Goal: Task Accomplishment & Management: Use online tool/utility

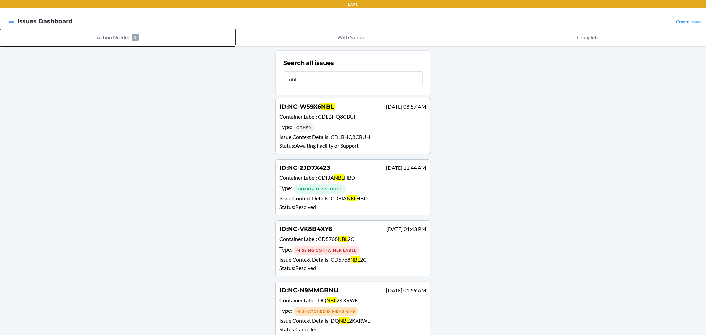
drag, startPoint x: 148, startPoint y: 147, endPoint x: 123, endPoint y: 33, distance: 115.8
click at [123, 33] on p "Action Needed" at bounding box center [114, 37] width 34 height 8
click at [123, 39] on p "Action Needed" at bounding box center [114, 37] width 34 height 8
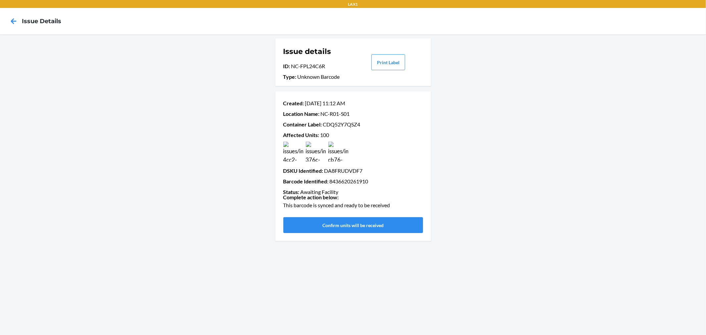
click at [316, 153] on img at bounding box center [316, 152] width 20 height 20
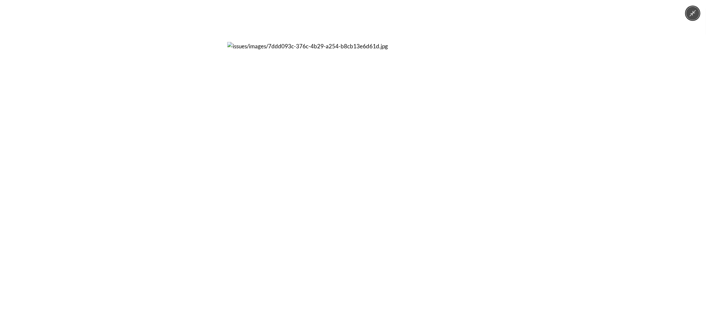
click at [186, 149] on div at bounding box center [353, 167] width 706 height 335
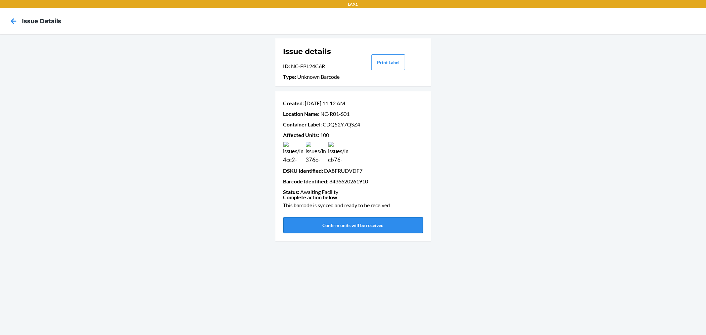
click at [362, 226] on button "Confirm units will be received" at bounding box center [353, 225] width 140 height 16
click at [378, 229] on button "Confirm units will be received" at bounding box center [353, 225] width 140 height 16
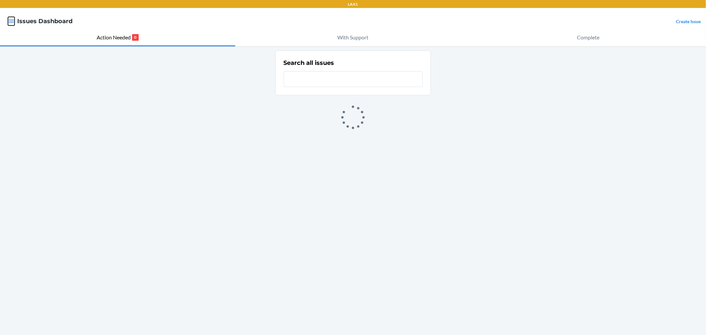
click at [14, 21] on icon "button" at bounding box center [12, 21] width 6 height 3
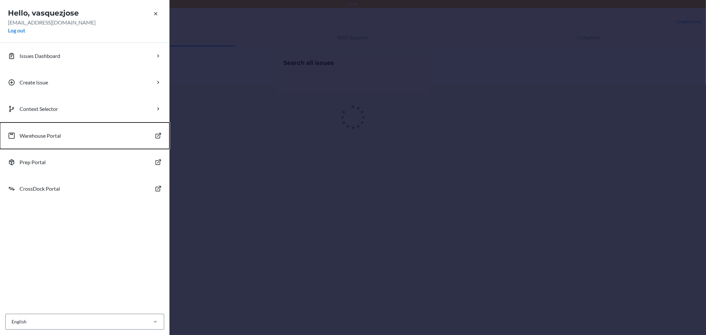
click at [47, 136] on p "Warehouse Portal" at bounding box center [40, 136] width 41 height 8
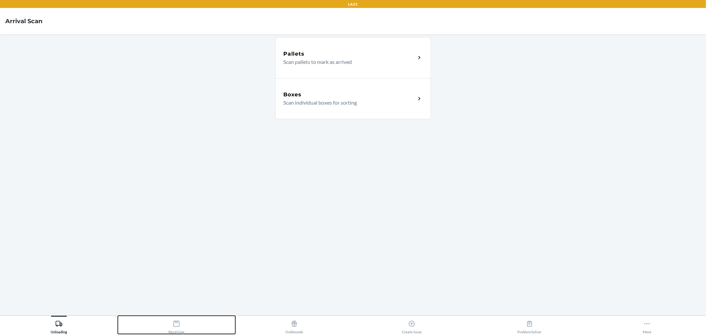
click at [174, 326] on div "Receiving" at bounding box center [176, 325] width 16 height 17
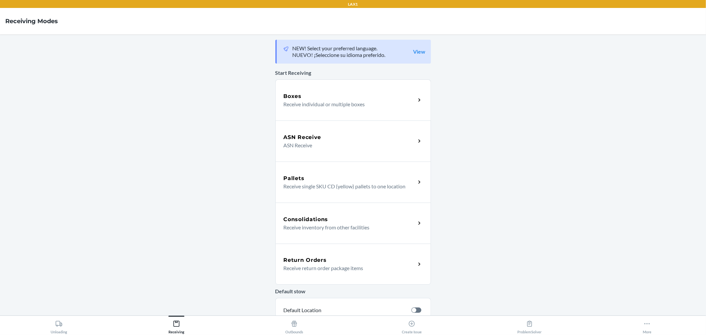
click at [329, 100] on p "Receive individual or multiple boxes" at bounding box center [347, 104] width 127 height 8
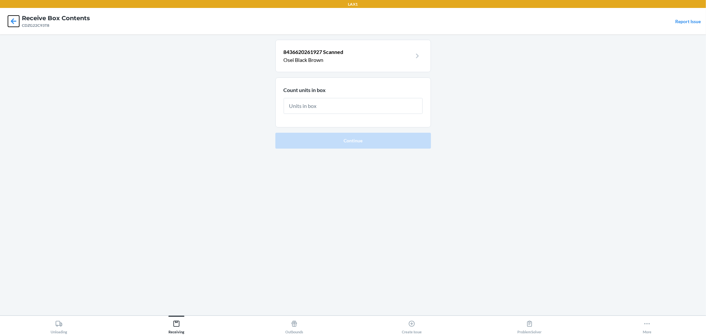
click at [15, 22] on icon at bounding box center [13, 21] width 11 height 11
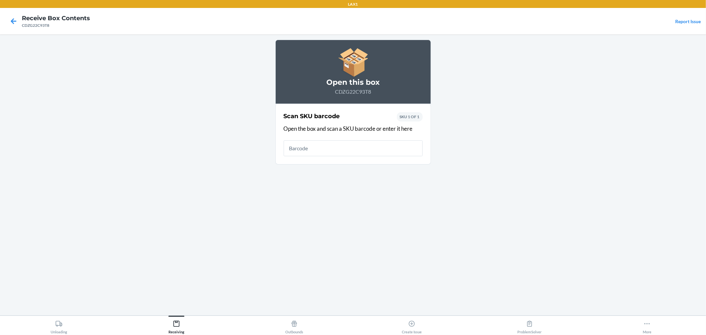
click at [330, 145] on input "text" at bounding box center [353, 148] width 139 height 16
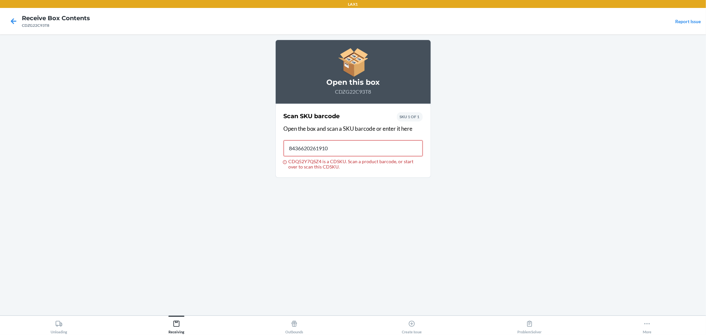
type input "8436620261910"
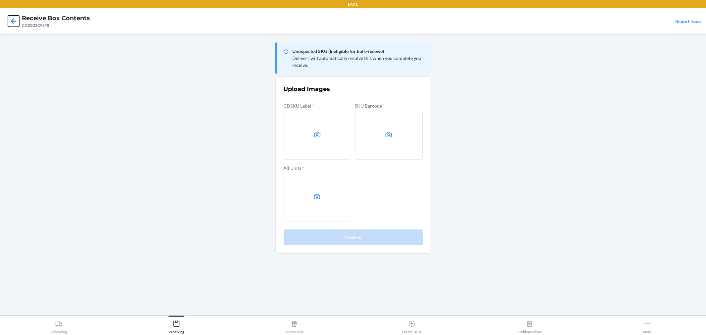
click at [11, 23] on icon at bounding box center [13, 21] width 11 height 11
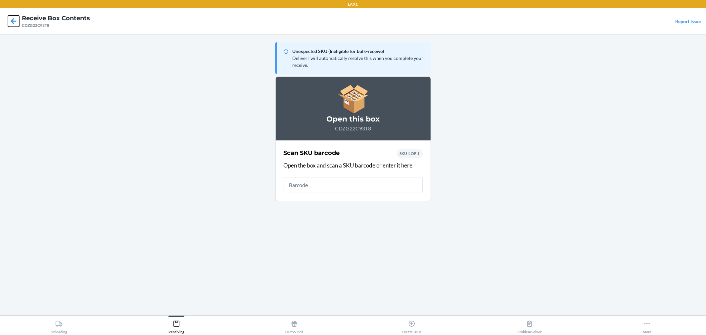
click at [11, 22] on icon at bounding box center [13, 21] width 11 height 11
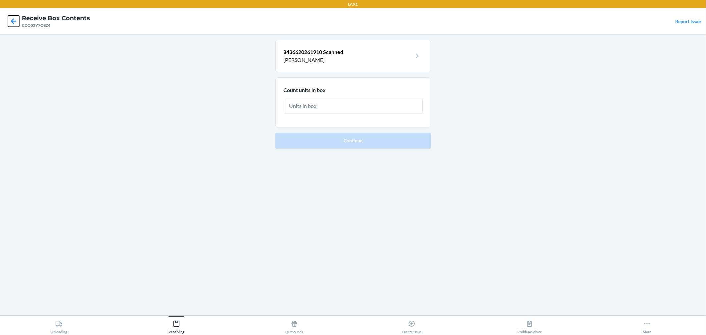
click at [18, 24] on icon at bounding box center [13, 21] width 11 height 11
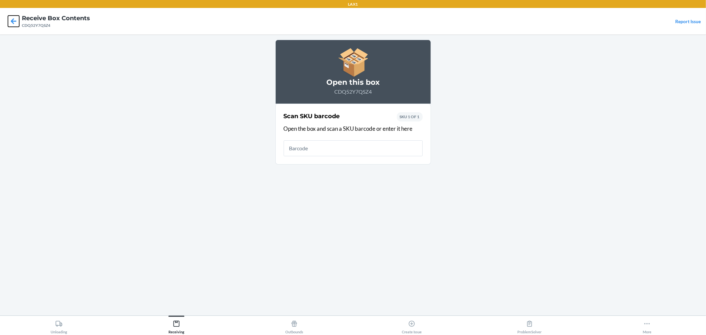
click at [18, 24] on icon at bounding box center [13, 21] width 11 height 11
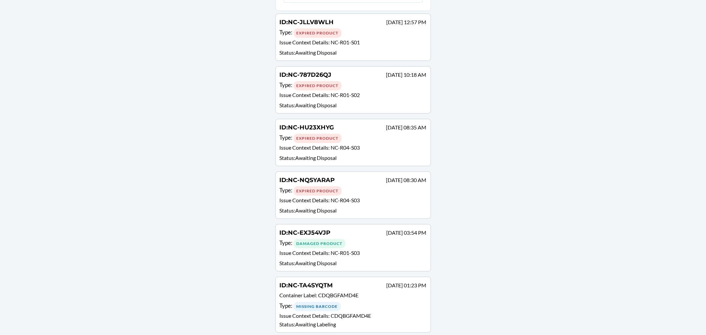
scroll to position [90, 0]
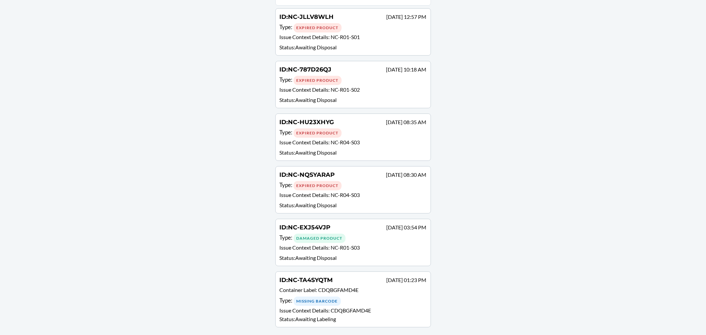
click at [345, 300] on div "Type : Missing Barcode" at bounding box center [353, 301] width 147 height 10
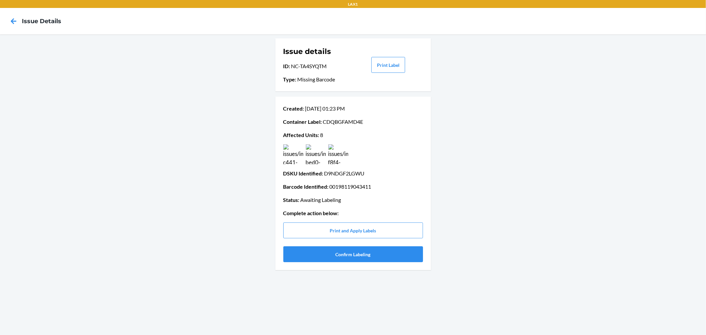
click at [313, 155] on img at bounding box center [316, 154] width 20 height 20
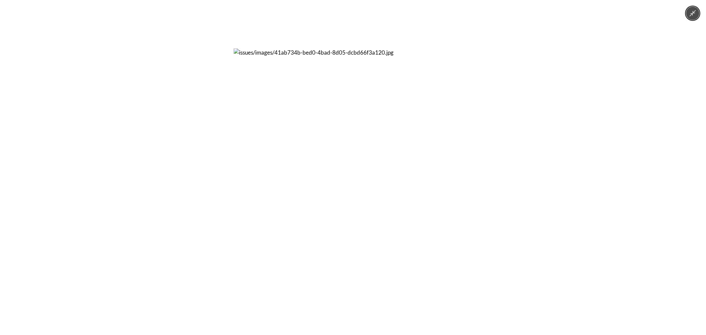
click at [217, 152] on div at bounding box center [353, 167] width 706 height 335
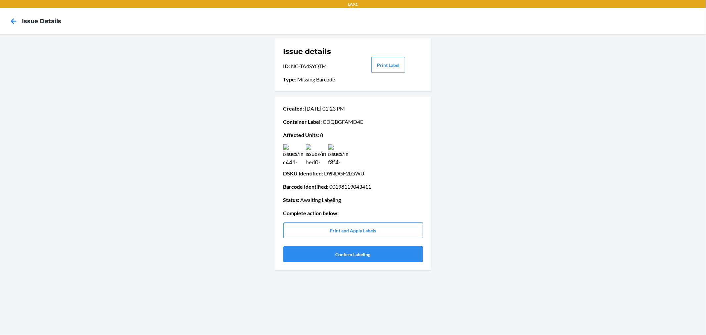
click at [341, 151] on img at bounding box center [338, 154] width 20 height 20
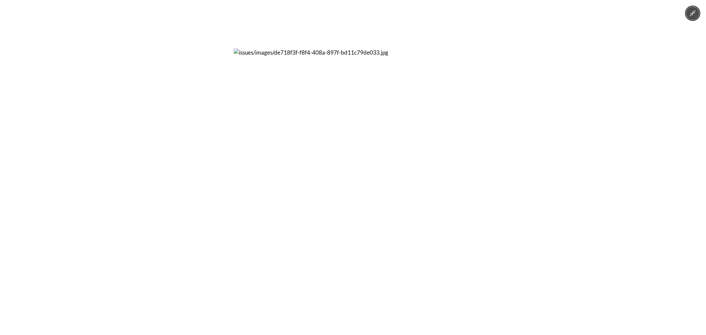
click at [167, 151] on div at bounding box center [353, 167] width 706 height 335
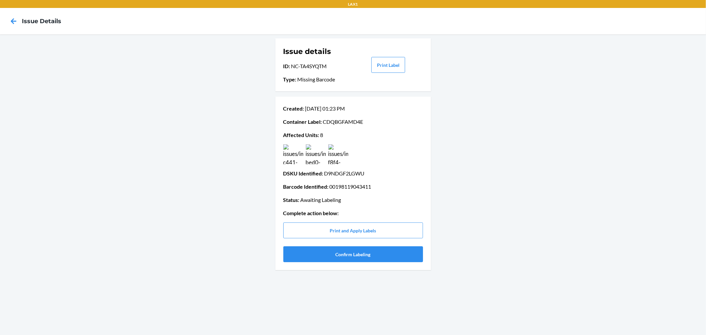
click at [290, 155] on img at bounding box center [293, 154] width 20 height 20
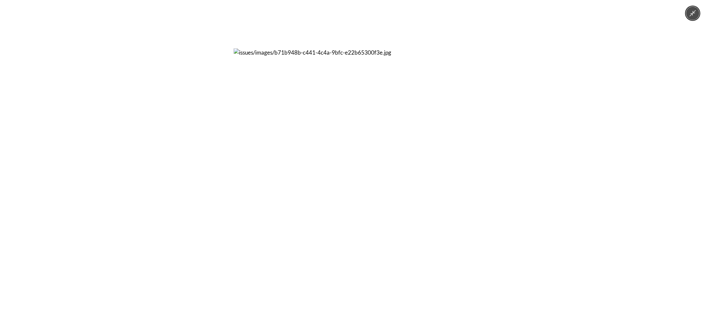
click at [175, 151] on div at bounding box center [353, 167] width 706 height 335
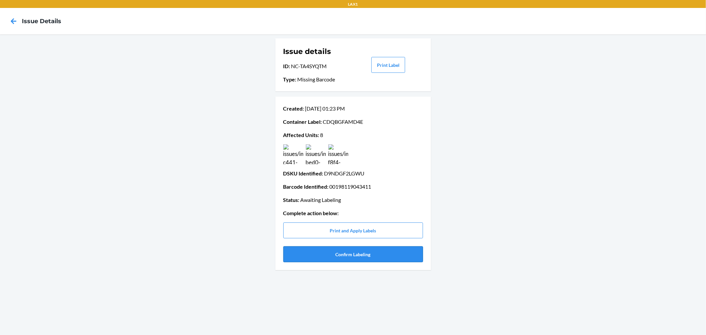
click at [372, 254] on button "Confirm Labeling" at bounding box center [353, 254] width 140 height 16
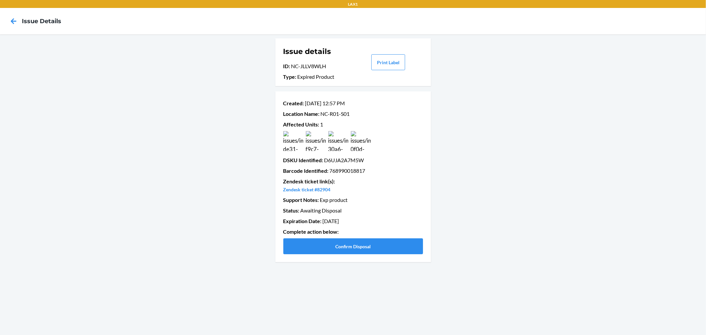
click at [300, 141] on img at bounding box center [293, 141] width 20 height 20
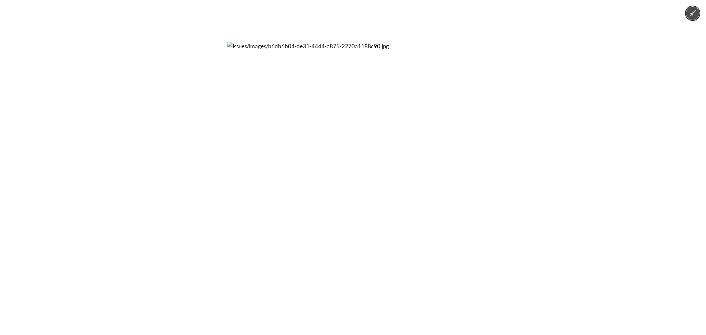
click at [524, 151] on div at bounding box center [353, 167] width 706 height 335
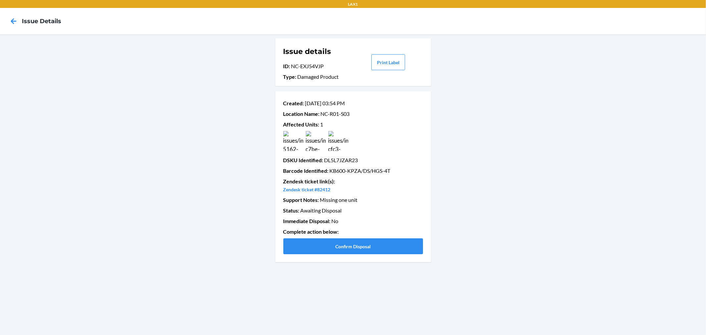
click at [298, 145] on img at bounding box center [293, 141] width 20 height 20
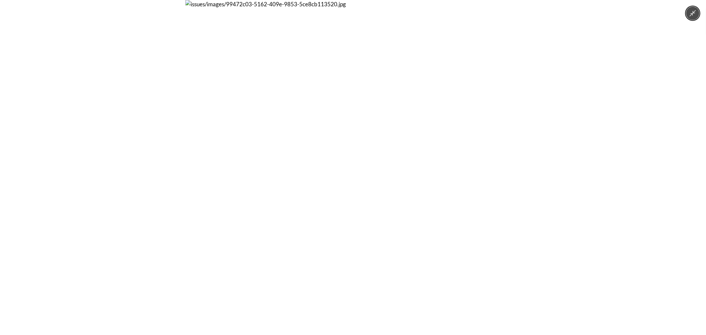
click at [189, 151] on img at bounding box center [352, 167] width 335 height 335
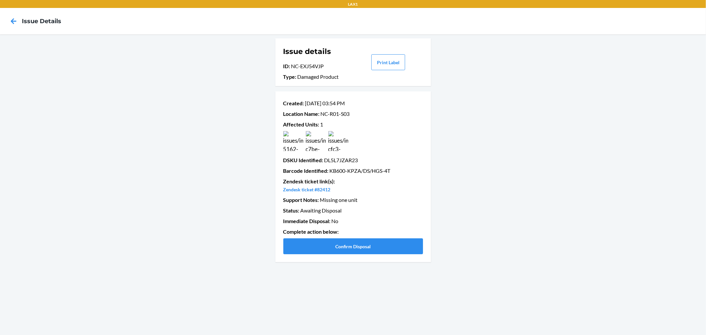
click at [321, 138] on img at bounding box center [316, 141] width 20 height 20
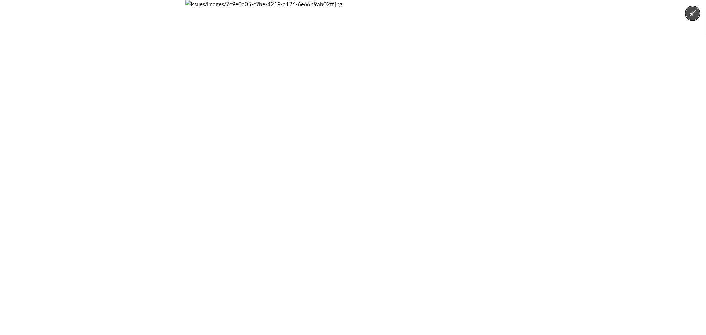
click at [177, 152] on div at bounding box center [353, 167] width 706 height 335
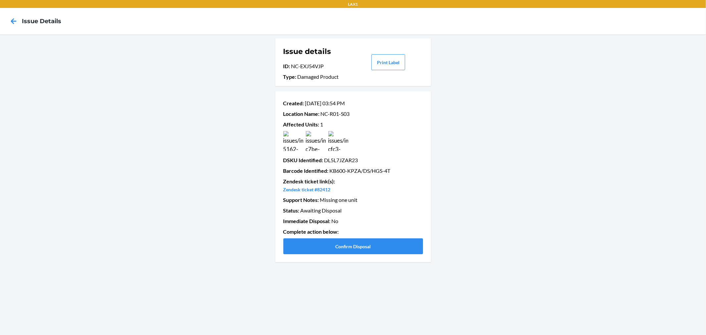
click at [342, 135] on img at bounding box center [338, 141] width 20 height 20
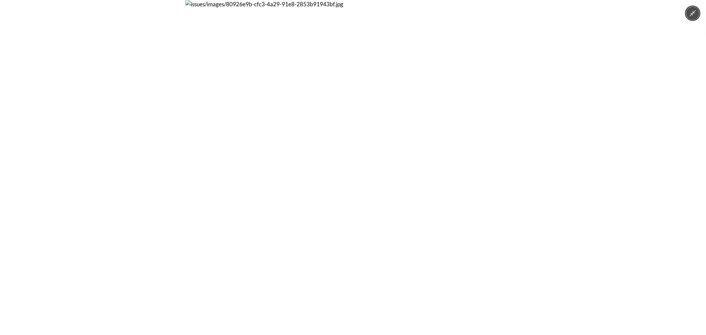
click at [151, 146] on div at bounding box center [353, 167] width 706 height 335
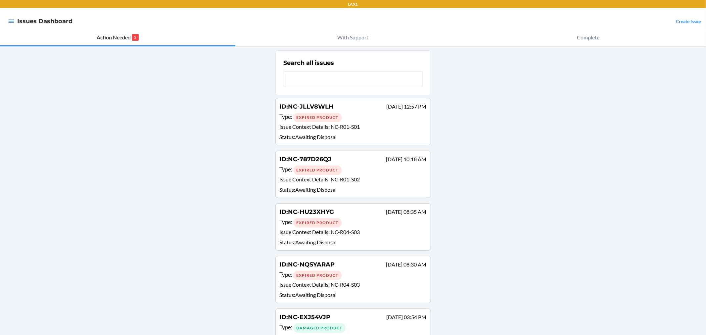
scroll to position [28, 0]
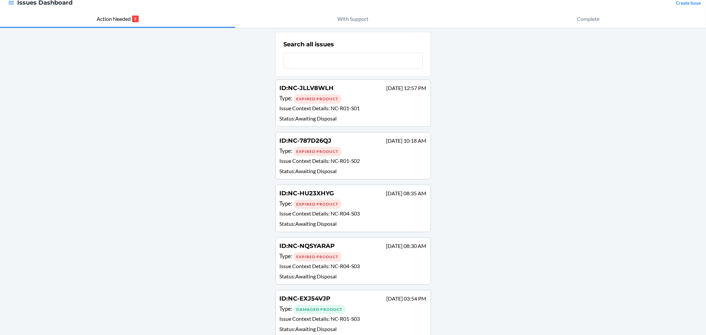
scroll to position [28, 0]
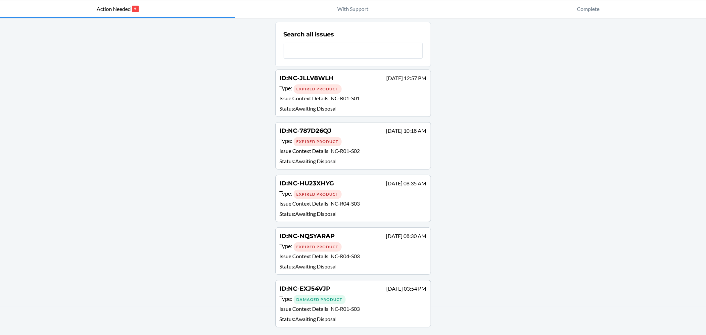
drag, startPoint x: 311, startPoint y: 197, endPoint x: 300, endPoint y: 199, distance: 11.7
click at [300, 199] on p "Issue Context Details : NC-R04-S03" at bounding box center [353, 204] width 147 height 10
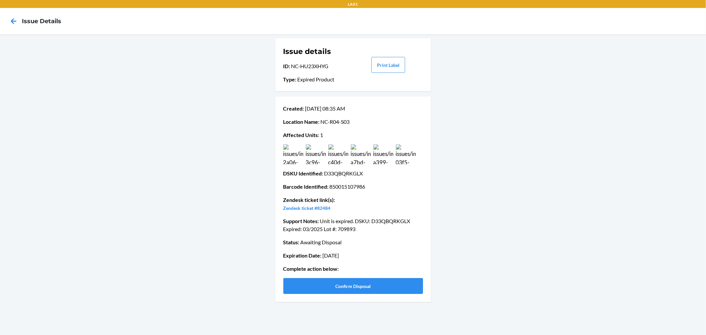
click at [390, 220] on p "Support Notes : Unit is expired. DSKU: D33QBQRKGLX Expired: 03/2025 Lot #: 7098…" at bounding box center [353, 225] width 140 height 16
copy p "D33QBQRKGLX"
click at [346, 286] on button "Confirm Disposal" at bounding box center [353, 286] width 140 height 16
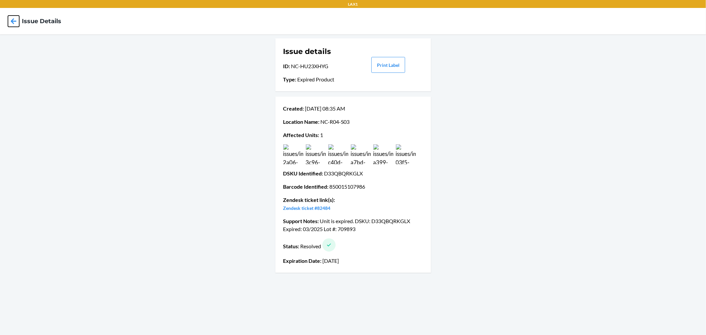
click at [19, 19] on icon at bounding box center [13, 21] width 11 height 11
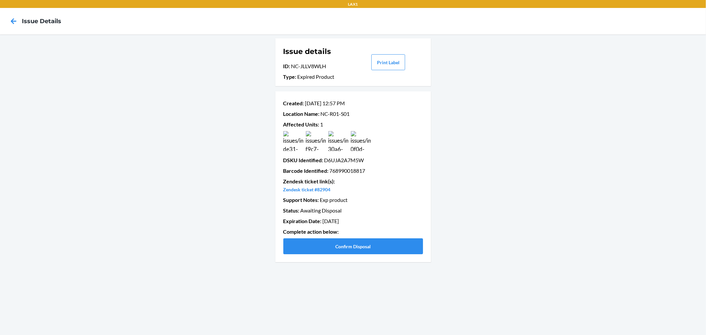
click at [295, 141] on img at bounding box center [293, 141] width 20 height 20
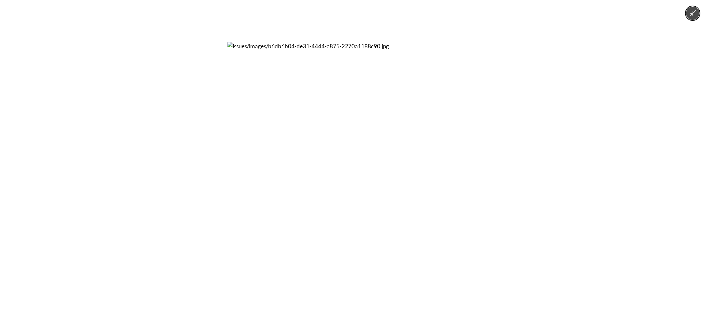
click at [498, 146] on div at bounding box center [353, 167] width 706 height 335
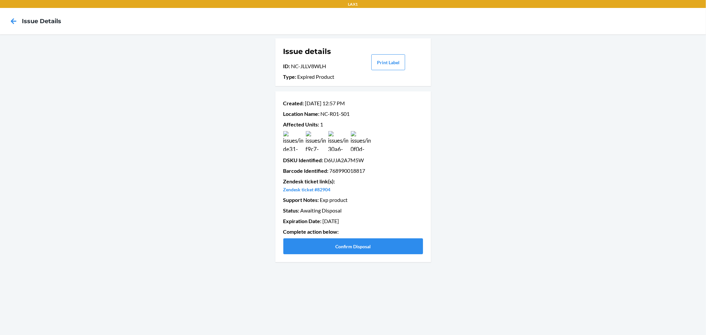
click at [324, 140] on img at bounding box center [316, 141] width 20 height 20
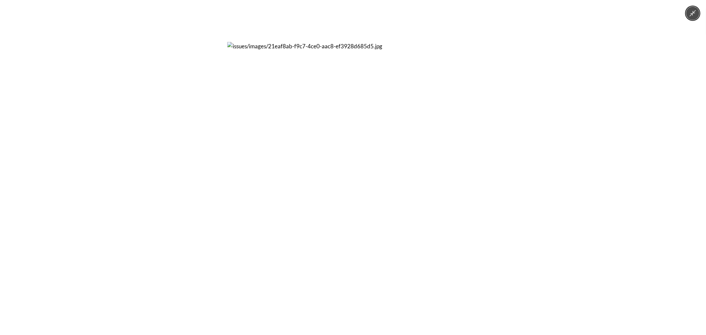
click at [491, 150] on div at bounding box center [353, 167] width 706 height 335
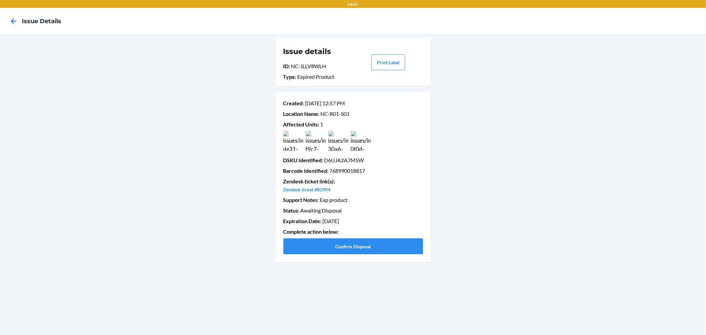
click at [336, 141] on img at bounding box center [338, 141] width 20 height 20
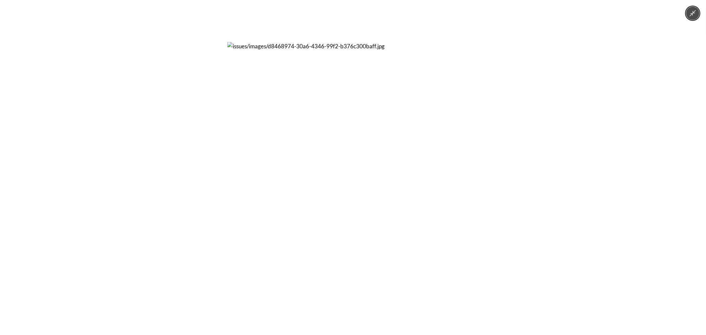
click at [455, 149] on img at bounding box center [352, 167] width 251 height 251
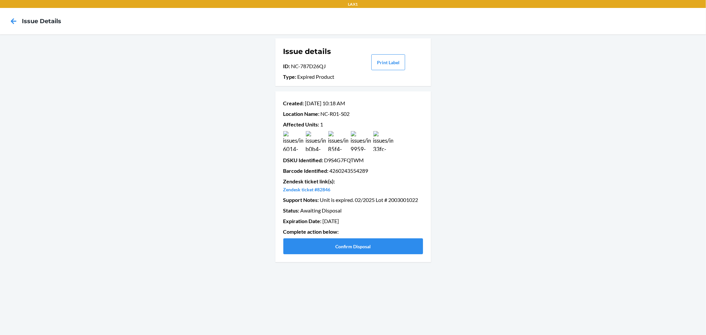
click at [299, 143] on img at bounding box center [293, 141] width 20 height 20
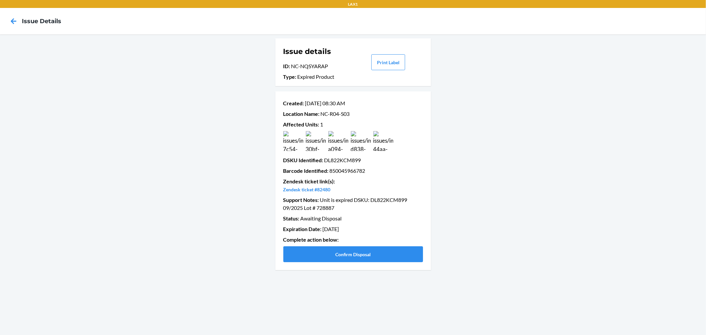
click at [296, 141] on img at bounding box center [293, 141] width 20 height 20
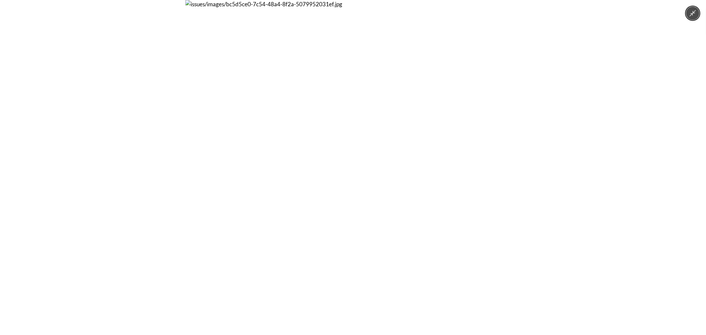
click at [563, 124] on div at bounding box center [353, 167] width 706 height 335
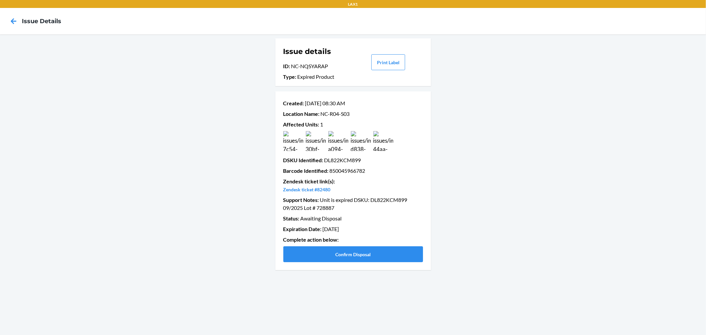
click at [392, 198] on p "Support Notes : Unit is expired DSKU: DL822KCM899 09/2025 Lot # 728887" at bounding box center [353, 204] width 140 height 16
copy p "DL822KCM899"
click at [342, 252] on button "Confirm Disposal" at bounding box center [353, 254] width 140 height 16
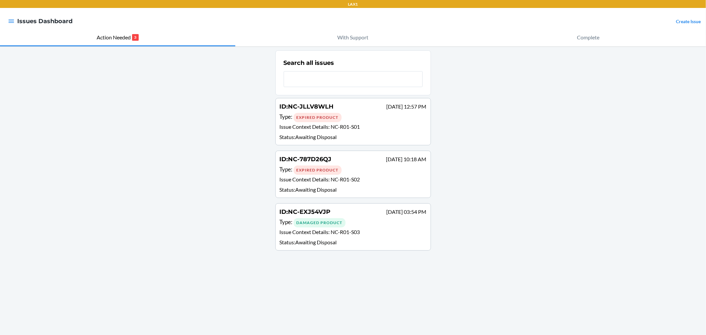
click at [343, 236] on p "Issue Context Details : NC-R01-S03" at bounding box center [353, 233] width 147 height 10
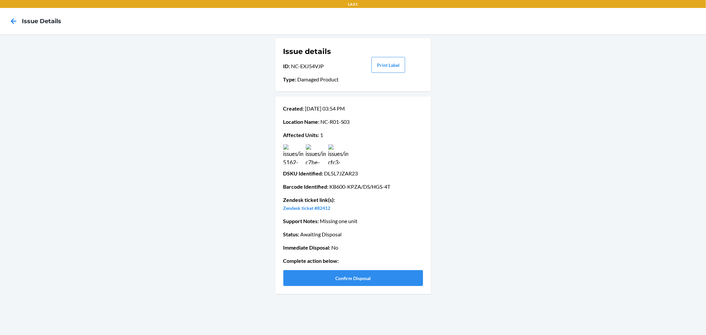
click at [308, 154] on img at bounding box center [316, 154] width 20 height 20
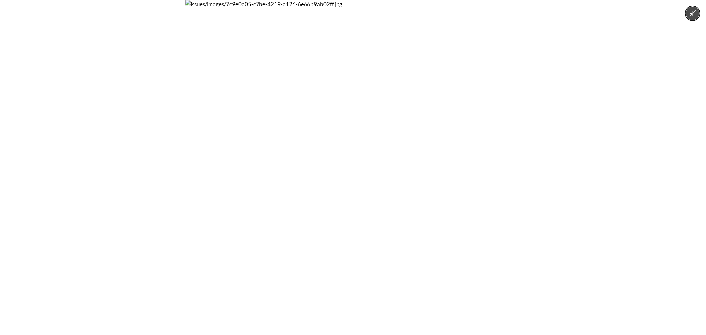
click at [200, 162] on img at bounding box center [352, 167] width 335 height 335
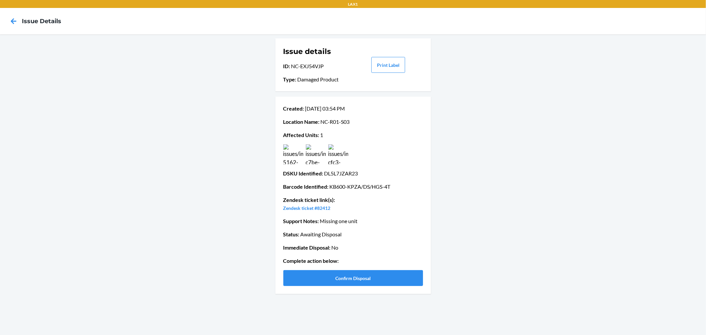
click at [295, 158] on img at bounding box center [293, 154] width 20 height 20
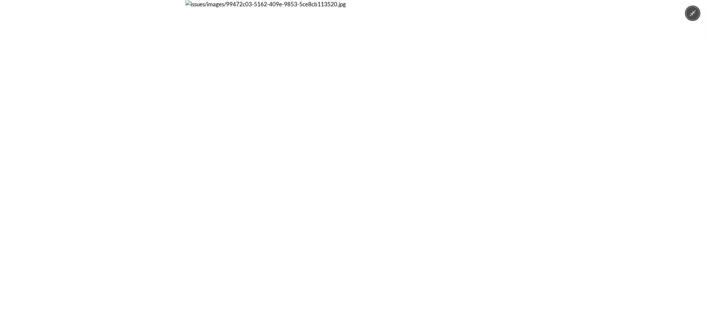
click at [533, 164] on div at bounding box center [353, 167] width 706 height 335
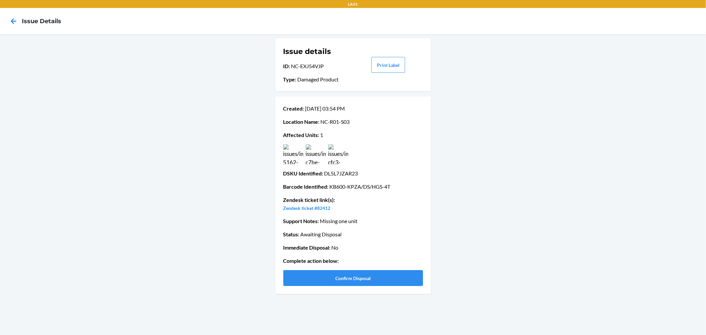
click at [346, 156] on img at bounding box center [338, 154] width 20 height 20
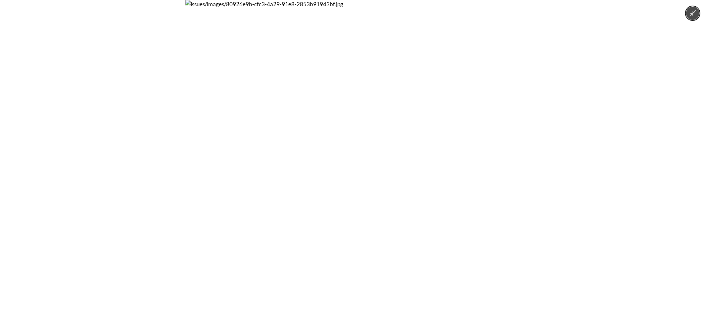
click at [525, 153] on div at bounding box center [353, 167] width 706 height 335
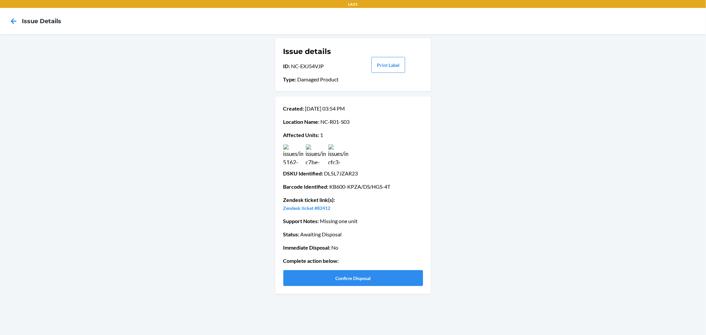
click at [346, 174] on p "DSKU Identified : DL5L7JZAR23" at bounding box center [353, 173] width 140 height 8
copy p "DL5L7JZAR23"
click at [355, 279] on button "Confirm Disposal" at bounding box center [353, 278] width 140 height 16
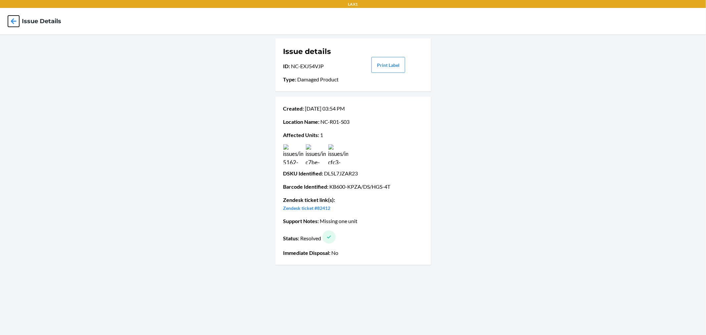
click at [16, 20] on icon at bounding box center [13, 21] width 11 height 11
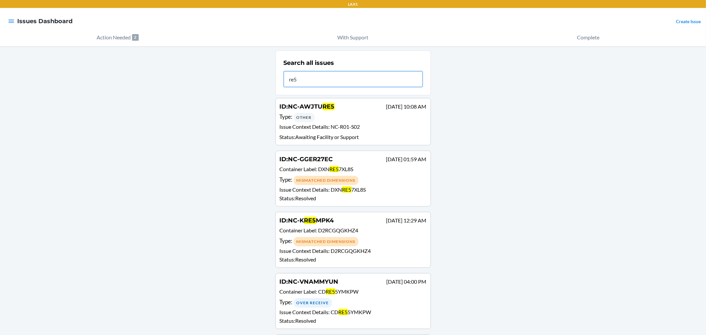
click at [323, 75] on input "re5" at bounding box center [353, 79] width 139 height 16
paste input "DK4CZ3AT3AU"
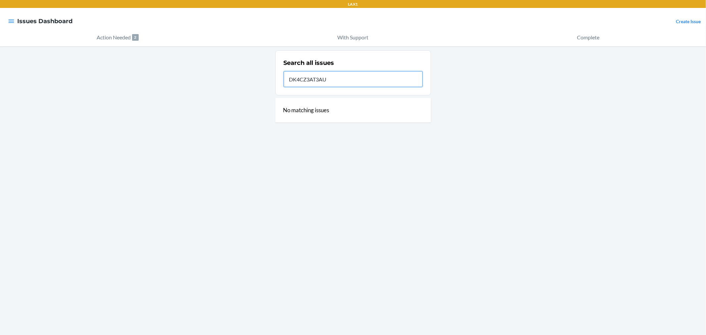
click at [352, 83] on input "DK4CZ3AT3AU" at bounding box center [353, 79] width 139 height 16
type input "DK4CZ3AT3AU"
click at [340, 80] on input "DK4CZ3AT3AU" at bounding box center [353, 79] width 139 height 16
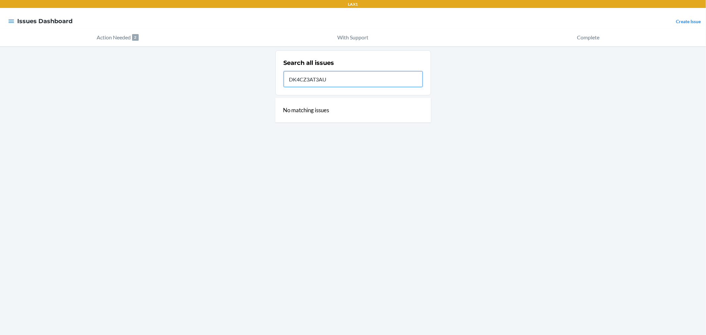
click at [340, 80] on input "DK4CZ3AT3AU" at bounding box center [353, 79] width 139 height 16
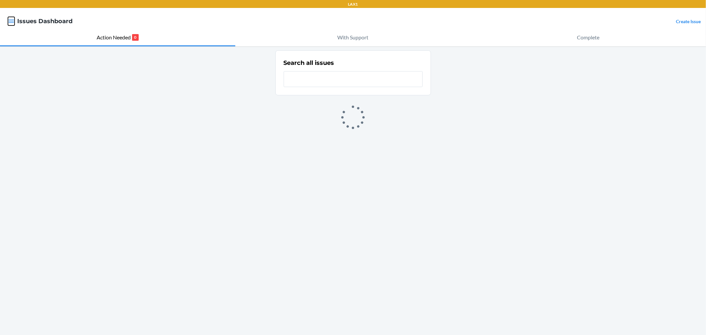
click at [13, 18] on icon "button" at bounding box center [11, 21] width 7 height 7
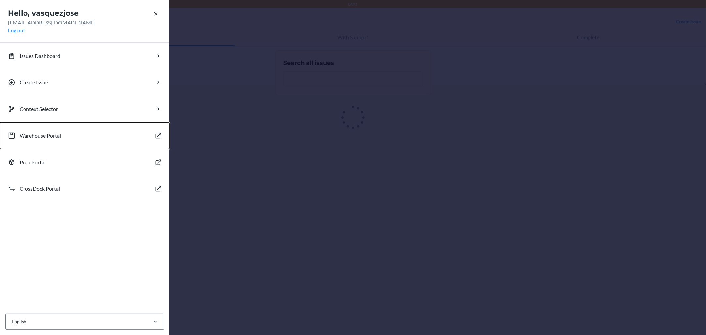
click at [34, 136] on p "Warehouse Portal" at bounding box center [40, 136] width 41 height 8
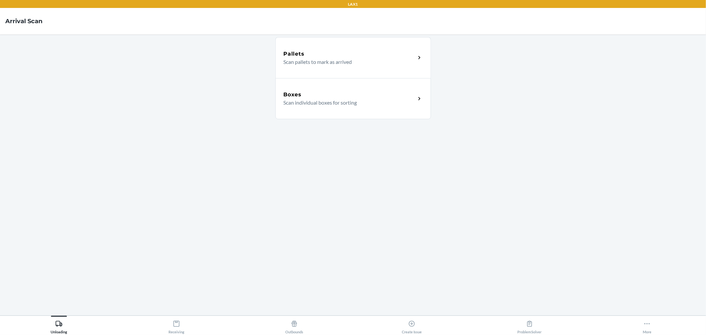
click at [303, 65] on p "Scan pallets to mark as arrived" at bounding box center [347, 62] width 127 height 8
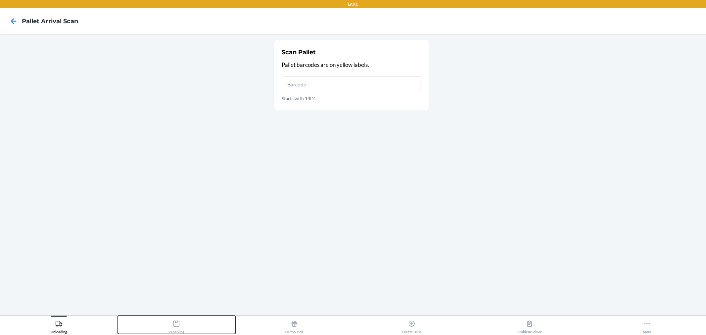
click at [168, 323] on button "Receiving" at bounding box center [177, 325] width 118 height 18
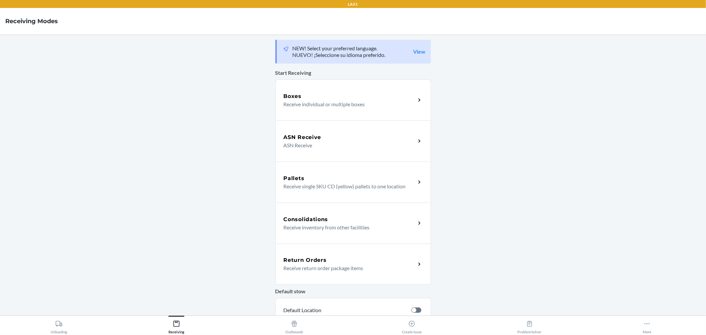
click at [328, 109] on div "Boxes Receive individual or multiple boxes" at bounding box center [352, 99] width 155 height 41
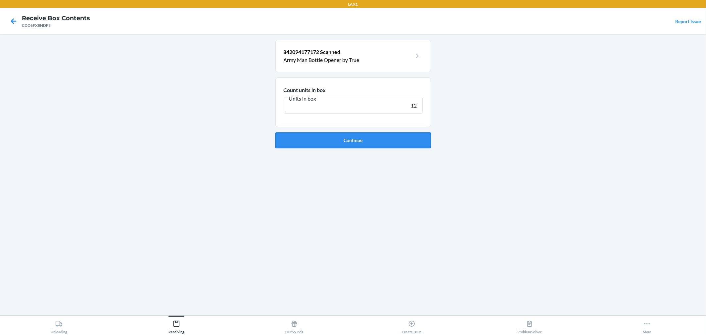
type input "12"
click at [358, 140] on button "Continue" at bounding box center [352, 140] width 155 height 16
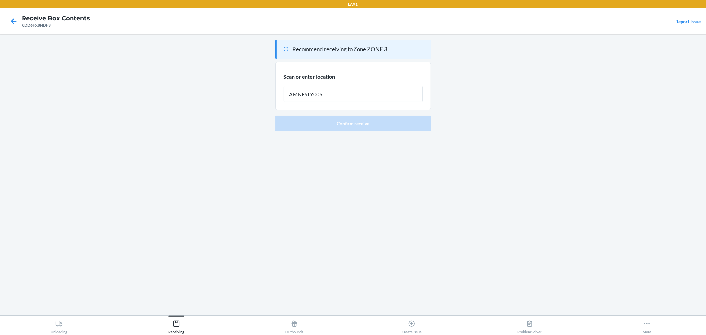
type input "AMNESTY005"
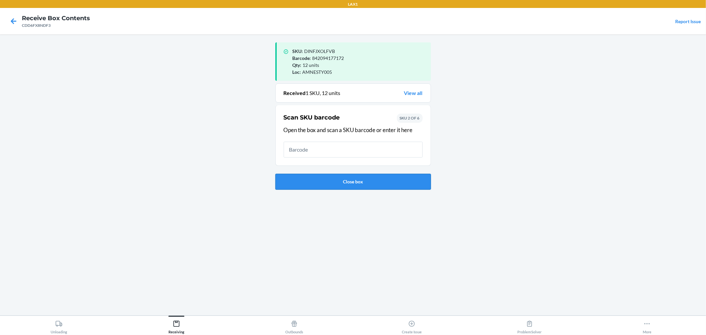
click at [342, 186] on button "Close box" at bounding box center [352, 182] width 155 height 16
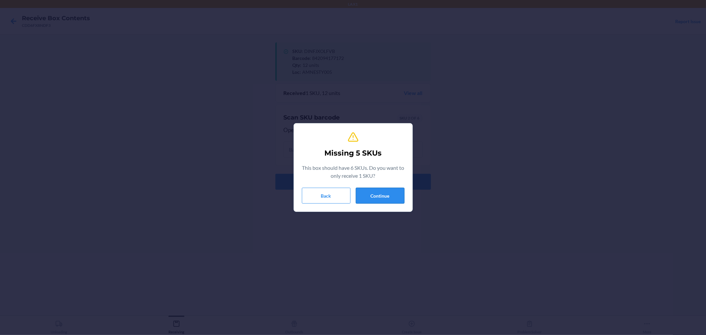
click at [373, 200] on button "Continue" at bounding box center [380, 196] width 49 height 16
